Goal: Task Accomplishment & Management: Manage account settings

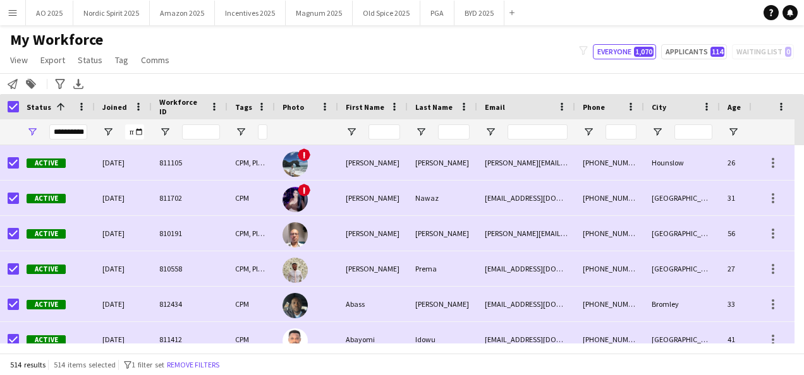
click at [246, 58] on div "My Workforce View Views Default view Compliance Log New view Update view Delete…" at bounding box center [402, 51] width 804 height 43
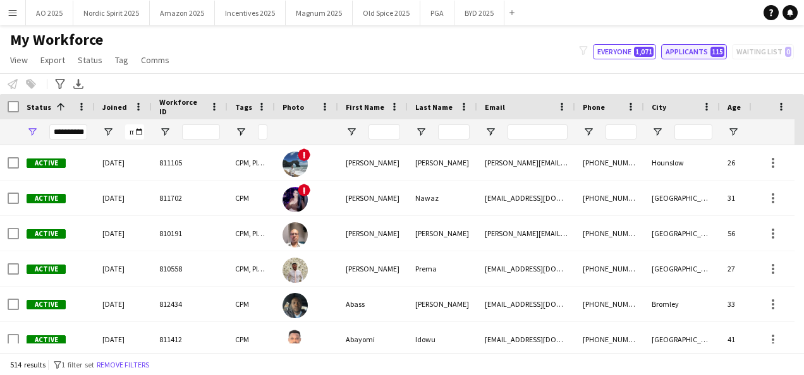
click at [686, 51] on button "Applicants 115" at bounding box center [694, 51] width 66 height 15
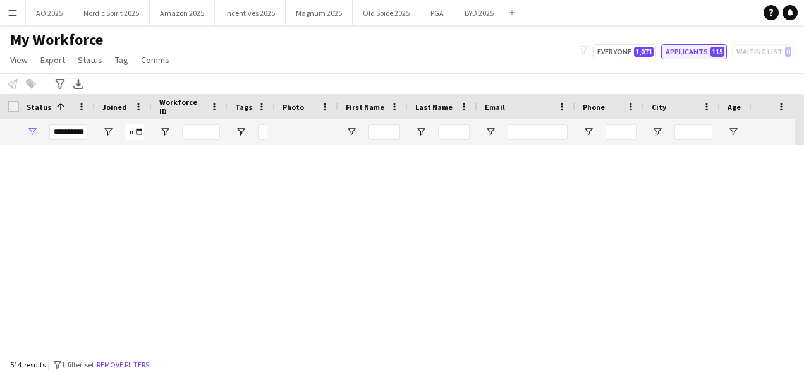
type input "**********"
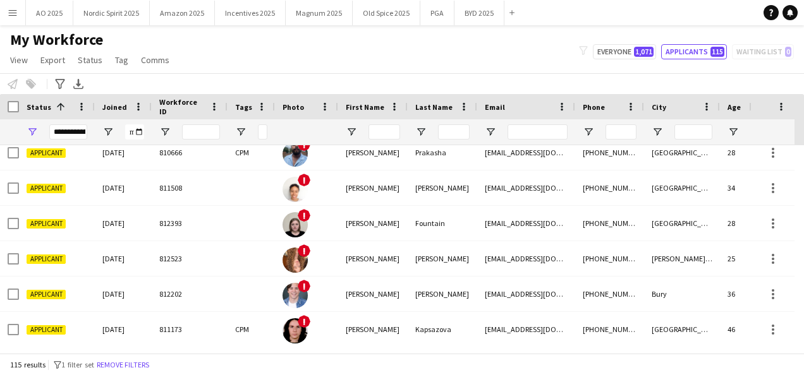
scroll to position [2491, 0]
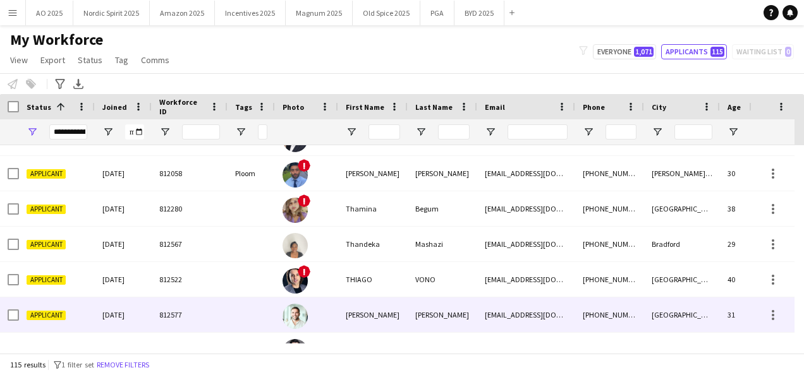
click at [334, 315] on div at bounding box center [306, 315] width 63 height 35
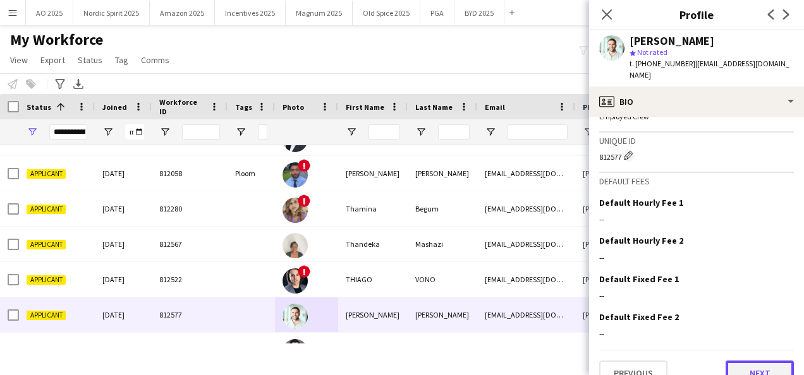
click at [749, 361] on button "Next" at bounding box center [760, 373] width 68 height 25
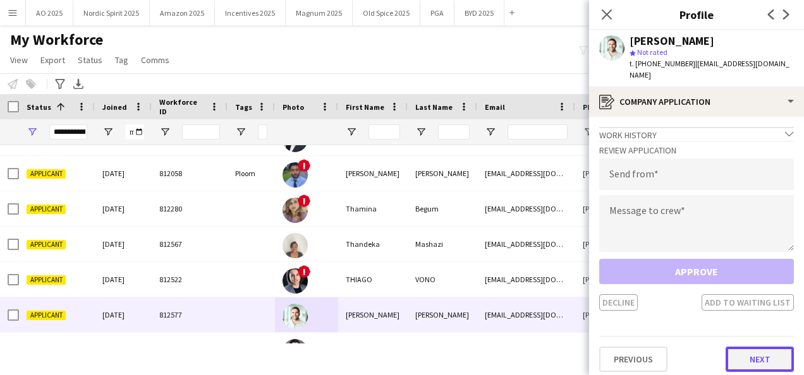
click at [749, 348] on button "Next" at bounding box center [760, 359] width 68 height 25
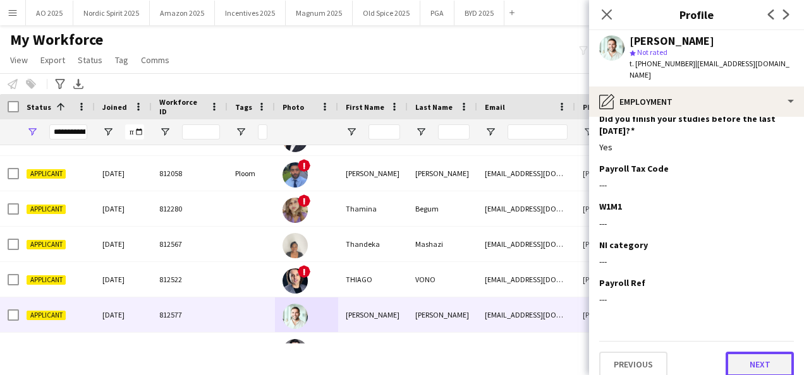
click at [762, 354] on button "Next" at bounding box center [760, 364] width 68 height 25
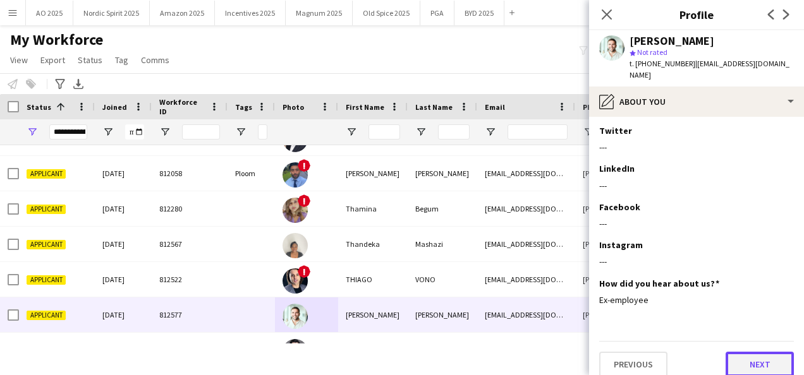
click at [751, 353] on button "Next" at bounding box center [760, 364] width 68 height 25
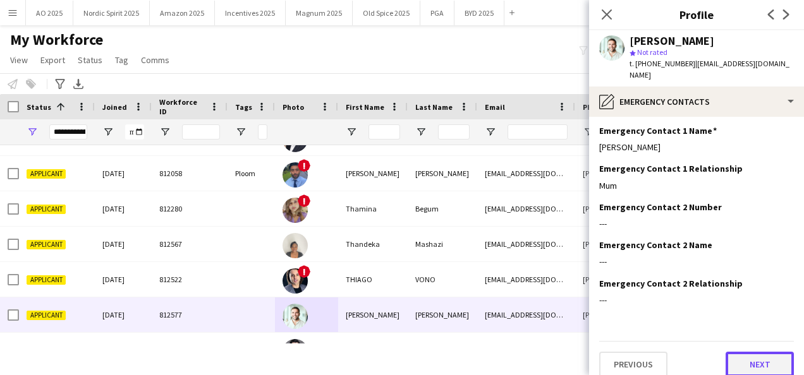
click at [749, 359] on button "Next" at bounding box center [760, 364] width 68 height 25
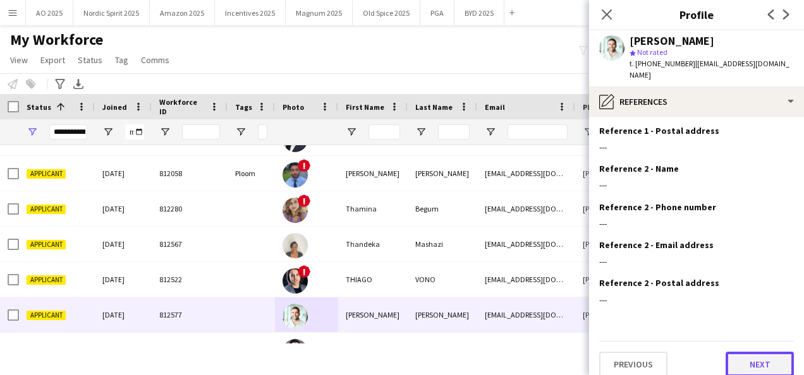
click at [758, 363] on button "Next" at bounding box center [760, 364] width 68 height 25
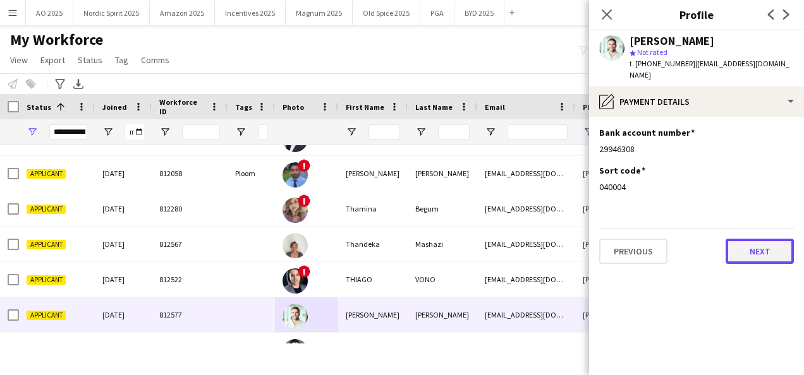
click at [743, 247] on button "Next" at bounding box center [760, 251] width 68 height 25
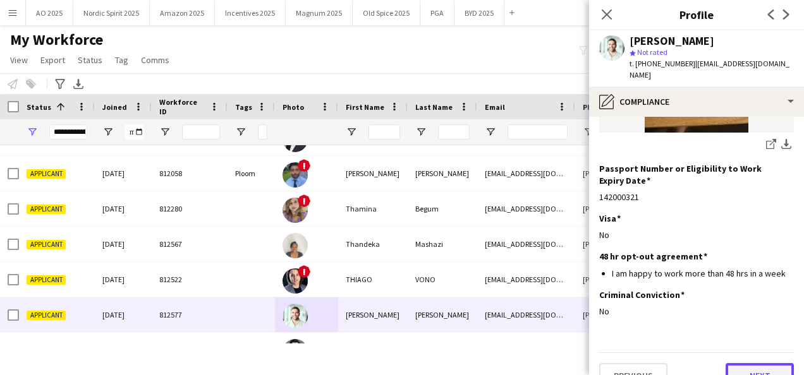
click at [756, 363] on button "Next" at bounding box center [760, 375] width 68 height 25
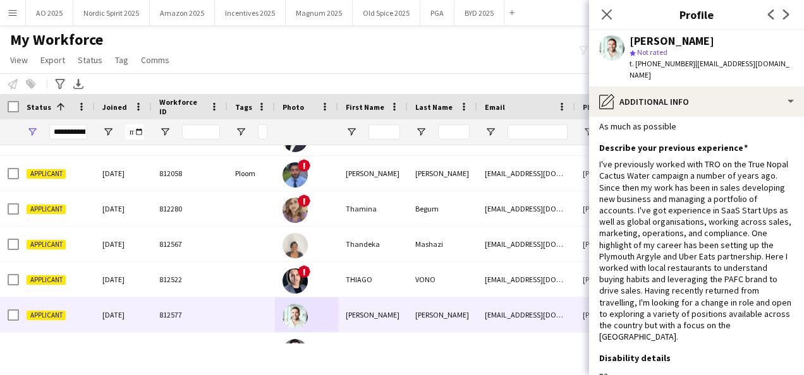
scroll to position [10, 0]
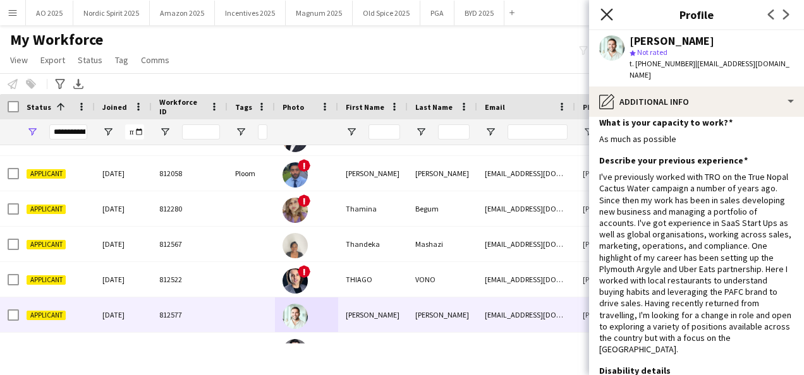
click at [610, 19] on icon at bounding box center [606, 14] width 12 height 12
